Goal: Check status: Check status

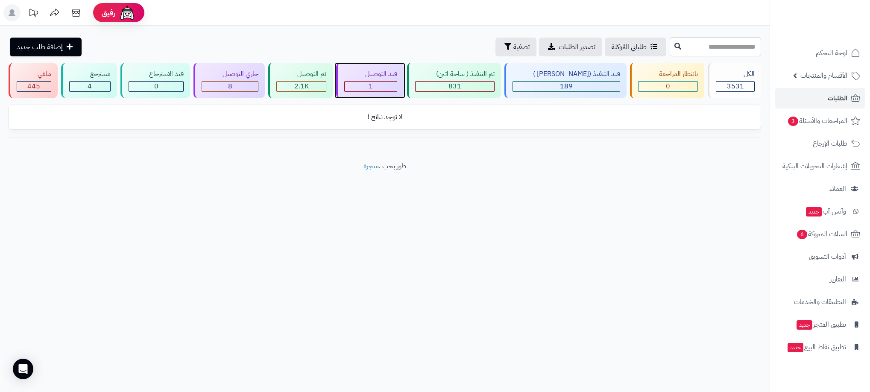
click at [373, 82] on span "1" at bounding box center [371, 86] width 4 height 10
